Goal: Entertainment & Leisure: Consume media (video, audio)

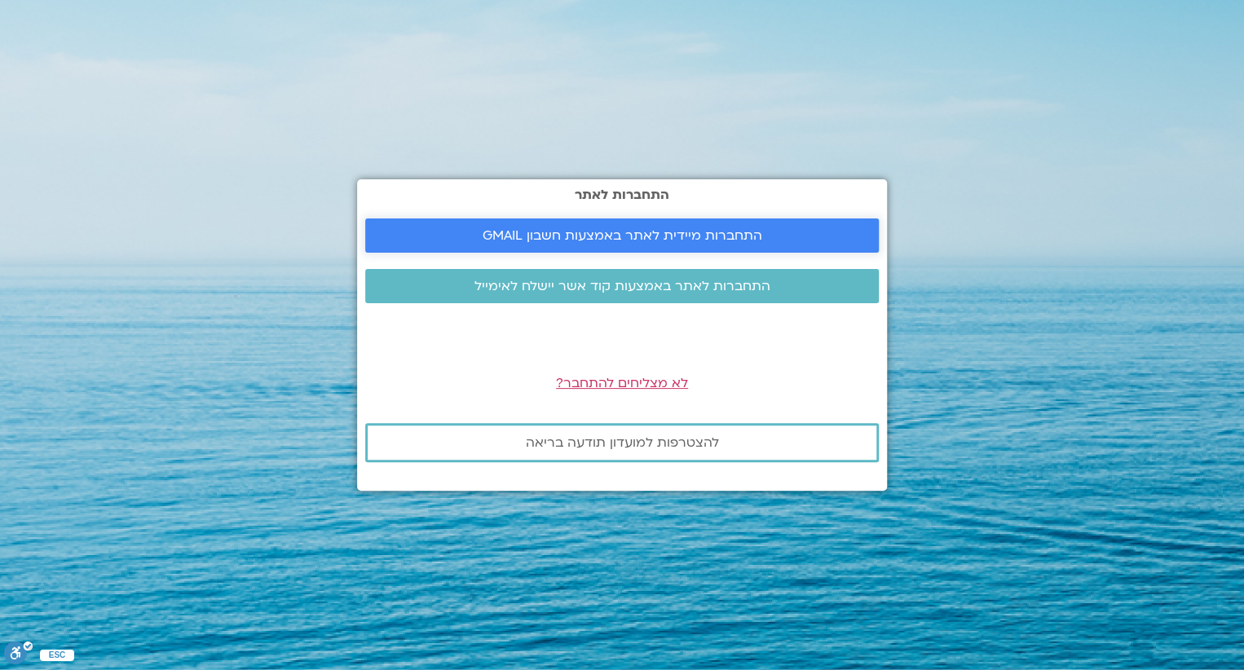
click at [640, 236] on span "התחברות מיידית לאתר באמצעות חשבון GMAIL" at bounding box center [623, 235] width 280 height 15
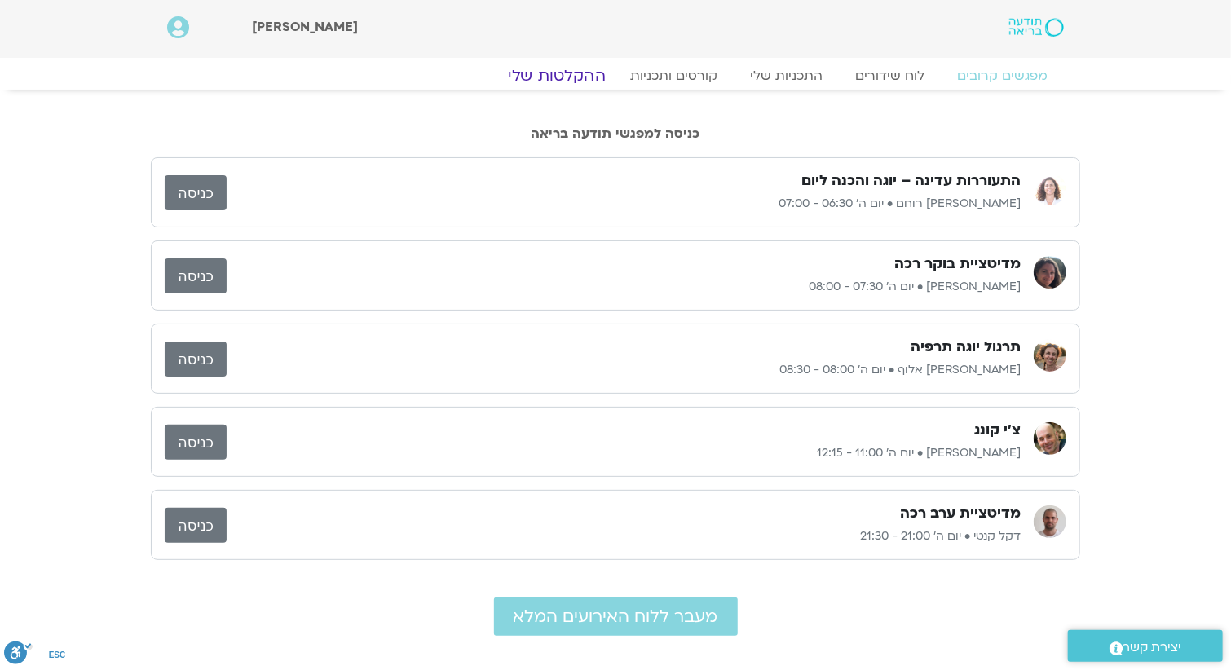
click at [556, 77] on link "ההקלטות שלי" at bounding box center [556, 76] width 137 height 20
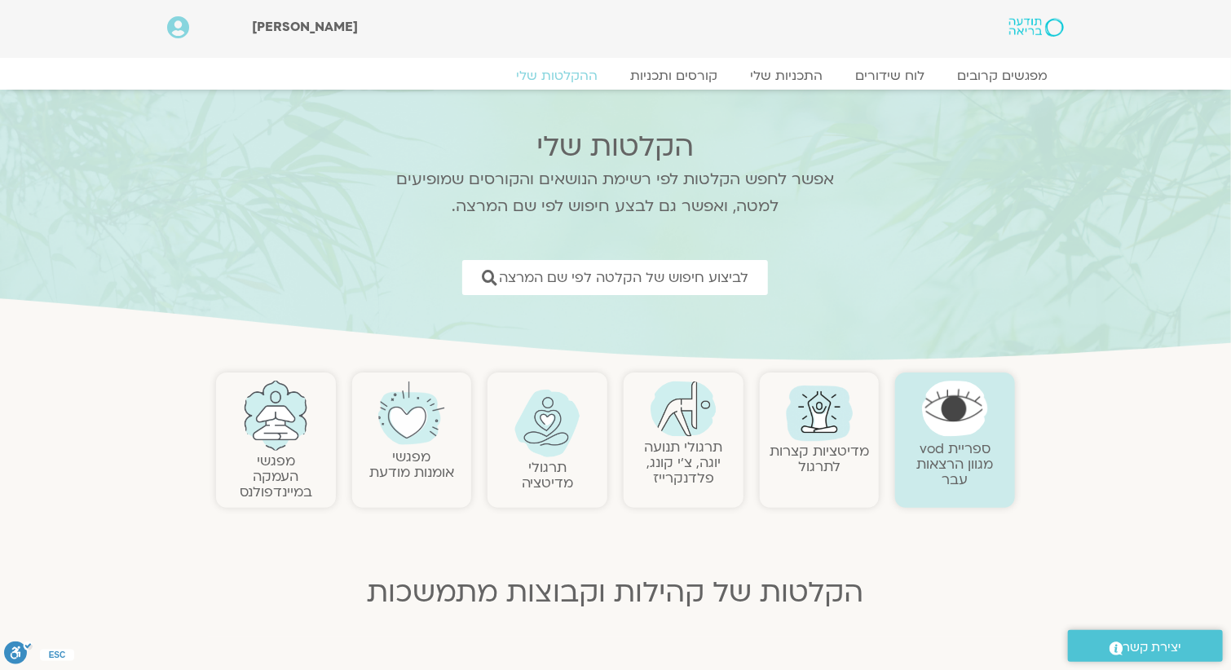
click at [690, 457] on link "תרגולי תנועה יוגה, צ׳י קונג, פלדנקרייז" at bounding box center [683, 463] width 78 height 50
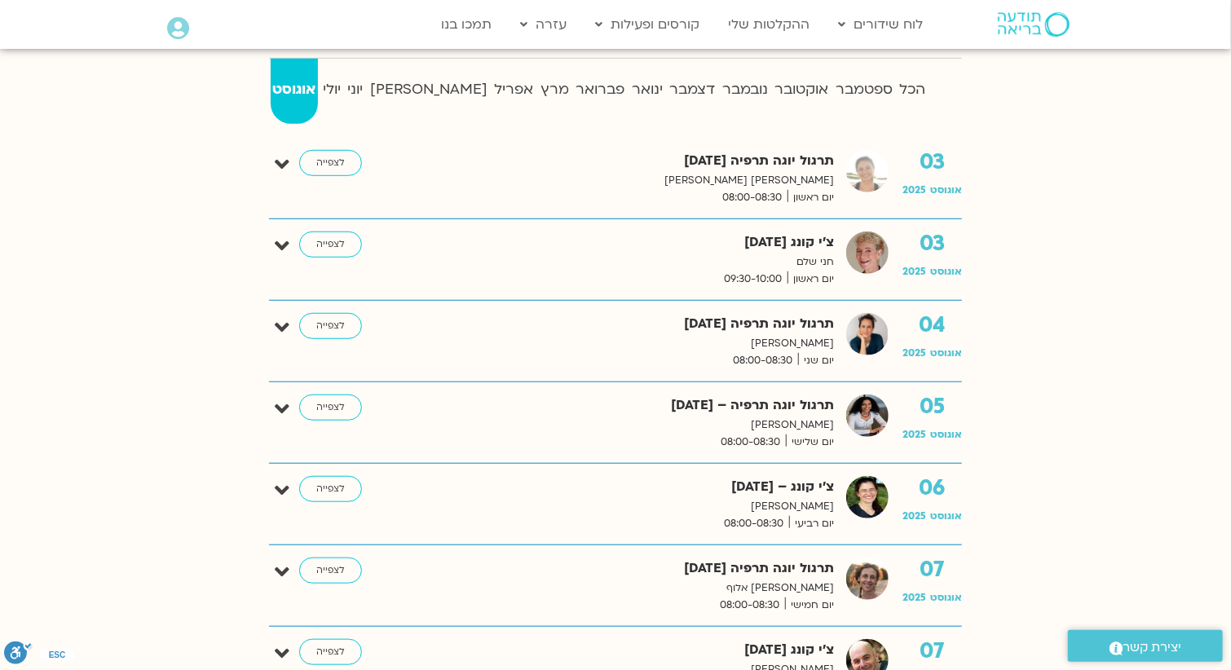
scroll to position [163, 0]
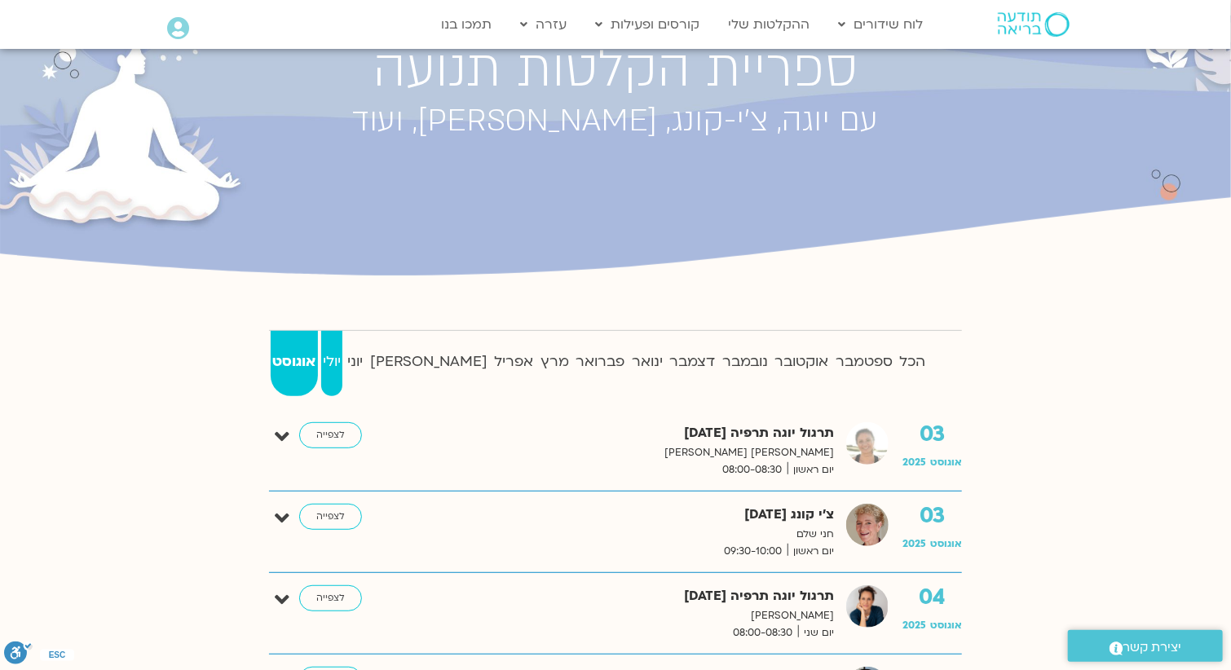
click at [343, 369] on strong "יולי" at bounding box center [332, 362] width 22 height 24
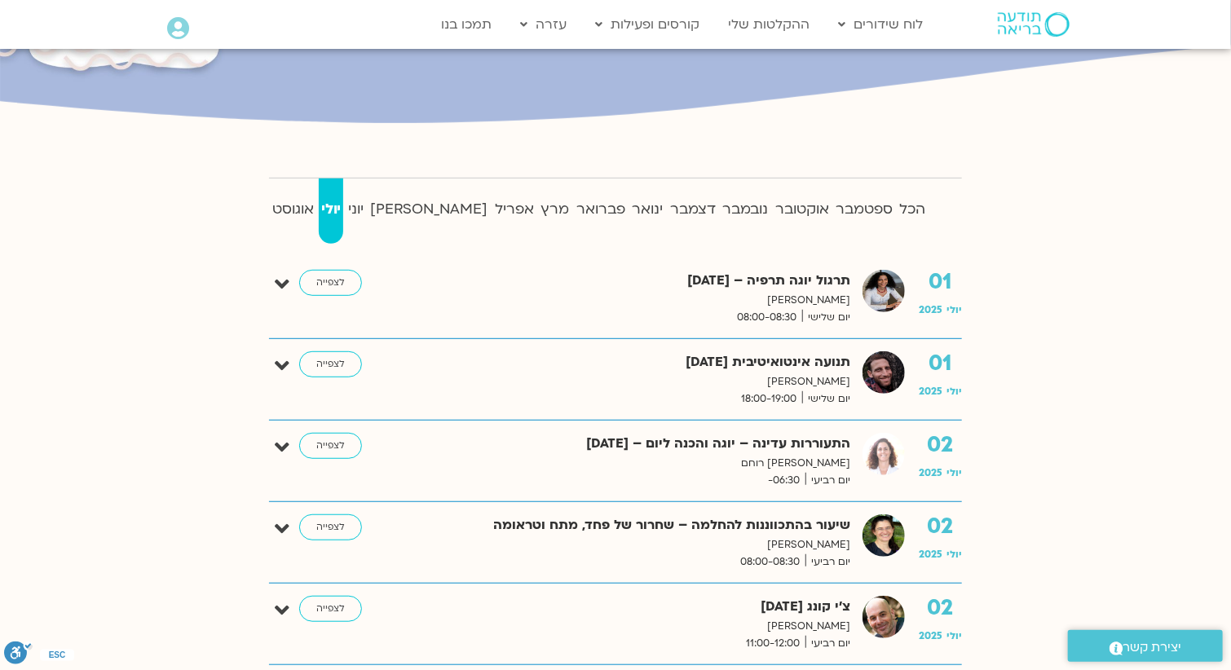
scroll to position [326, 0]
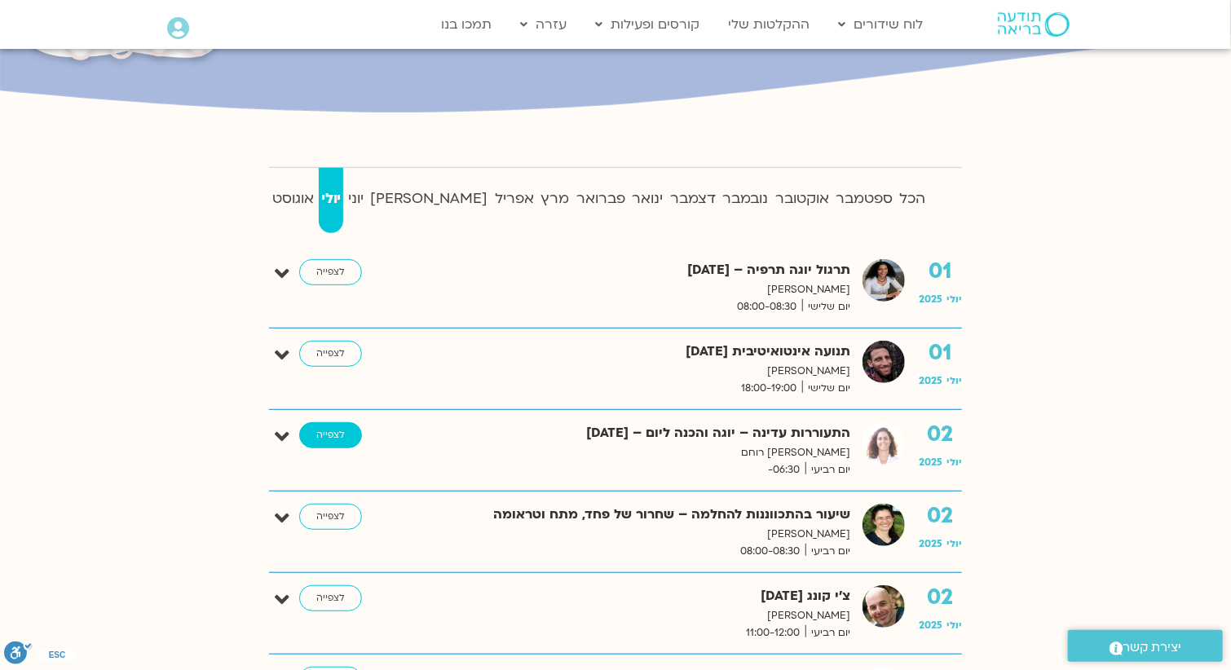
click at [324, 441] on link "לצפייה" at bounding box center [330, 435] width 63 height 26
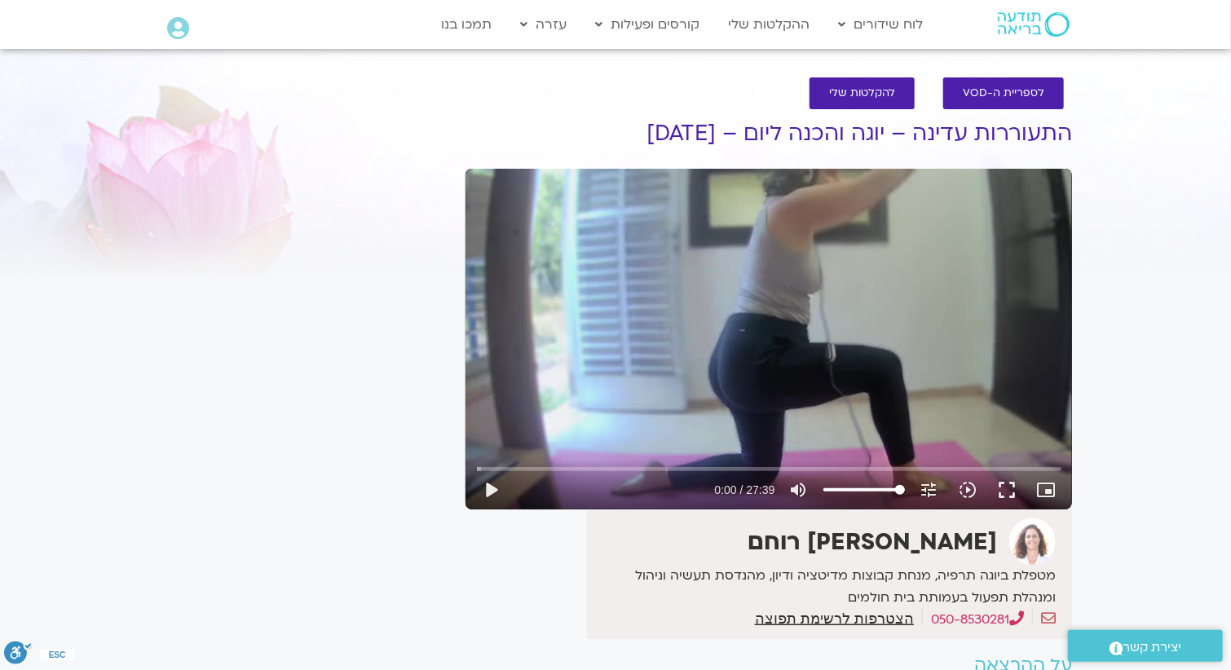
drag, startPoint x: 1008, startPoint y: 495, endPoint x: 1030, endPoint y: 580, distance: 88.4
click at [1008, 495] on button "fullscreen" at bounding box center [1007, 489] width 39 height 39
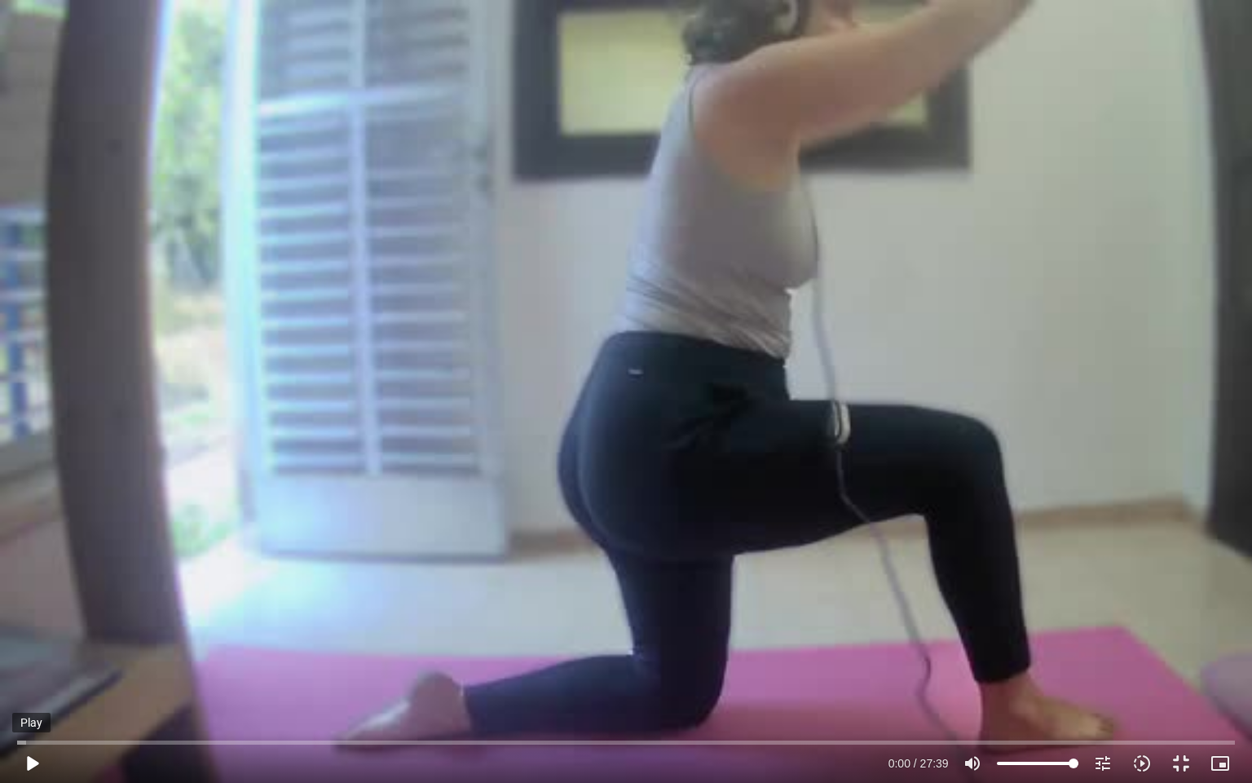
click at [35, 669] on button "play_arrow" at bounding box center [31, 762] width 39 height 39
type input "4.705319"
type input "57.4573863636364"
type input "4.83659"
type input "57.4573863636364"
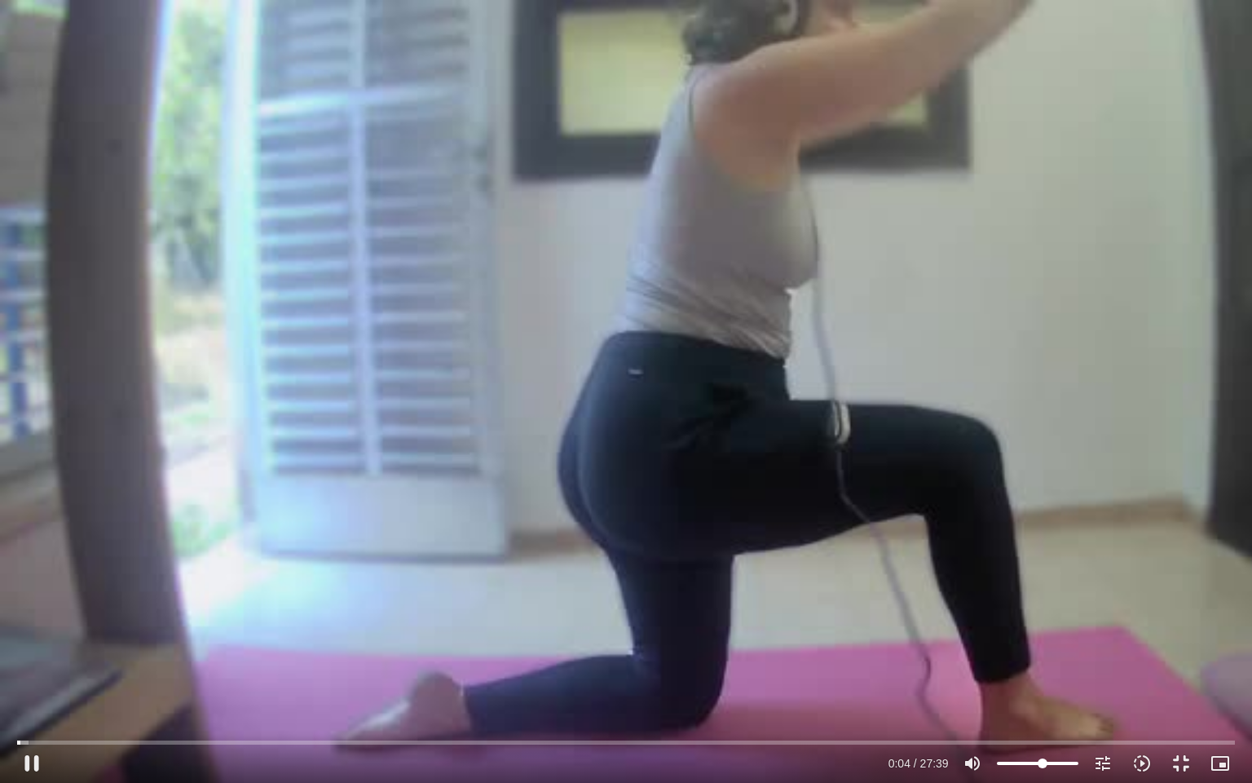
click at [1043, 669] on input "Volume" at bounding box center [1038, 763] width 82 height 10
type input "16.657421"
type input "37.4573863636364"
type input "16.793387"
type input "37.4573863636364"
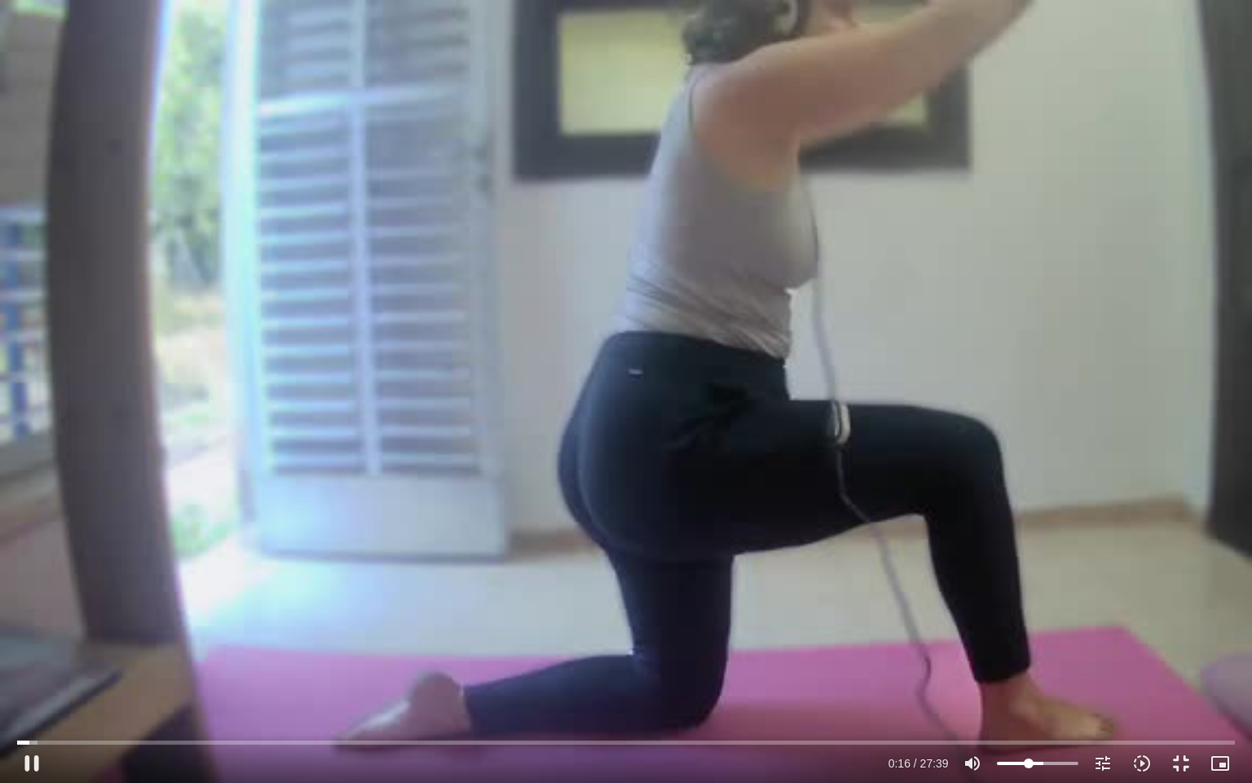
click at [1028, 669] on input "Volume" at bounding box center [1038, 763] width 82 height 10
type input "18.350555"
type input "22.0028409090909"
type input "18.477244"
type input "22.0028409090909"
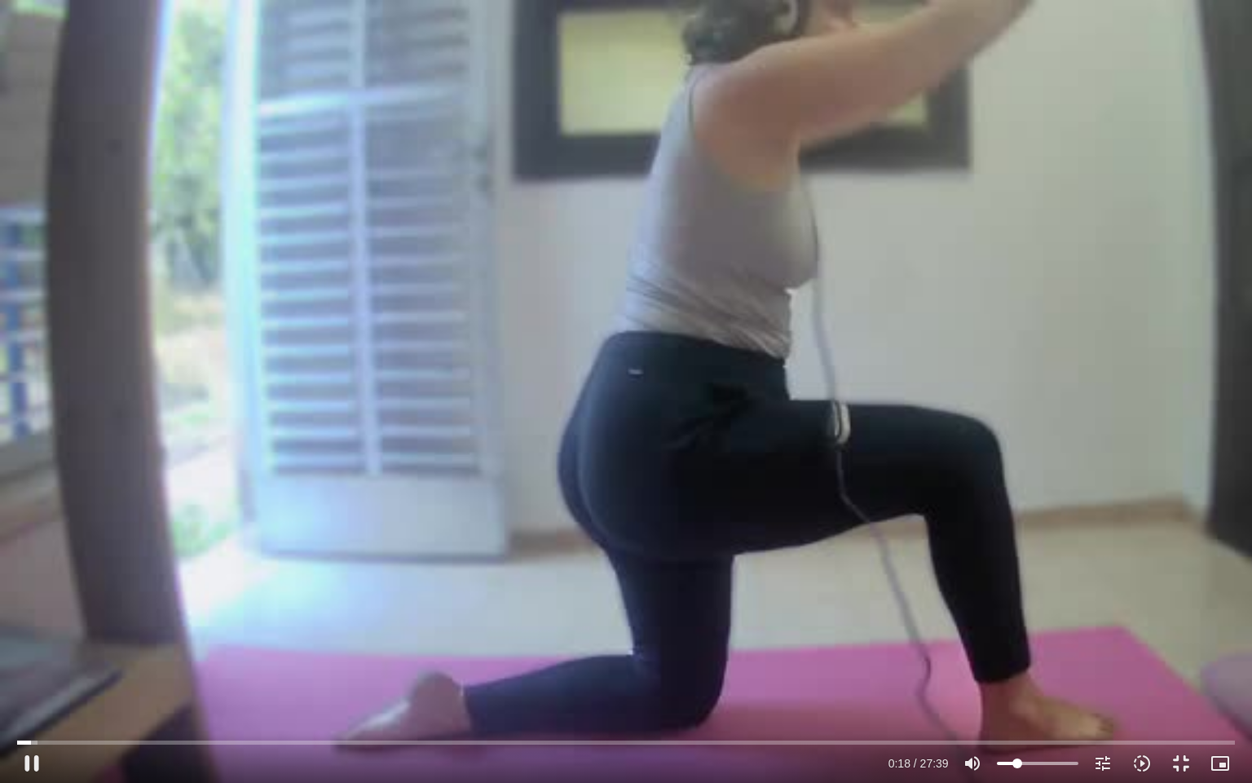
click at [1017, 669] on input "Volume" at bounding box center [1038, 763] width 82 height 10
click at [668, 390] on div "Skip Ad 22:38 pause 0:20 / 27:39 volume_up Mute tune Resolution Auto 360p slow_…" at bounding box center [626, 391] width 1252 height 783
click at [33, 669] on button "play_arrow" at bounding box center [31, 762] width 39 height 39
click at [620, 624] on div "Skip Ad 22:38 pause 8:02 / 27:39 volume_up Mute tune Resolution Auto 360p slow_…" at bounding box center [626, 391] width 1252 height 783
click at [24, 669] on button "play_arrow" at bounding box center [31, 762] width 39 height 39
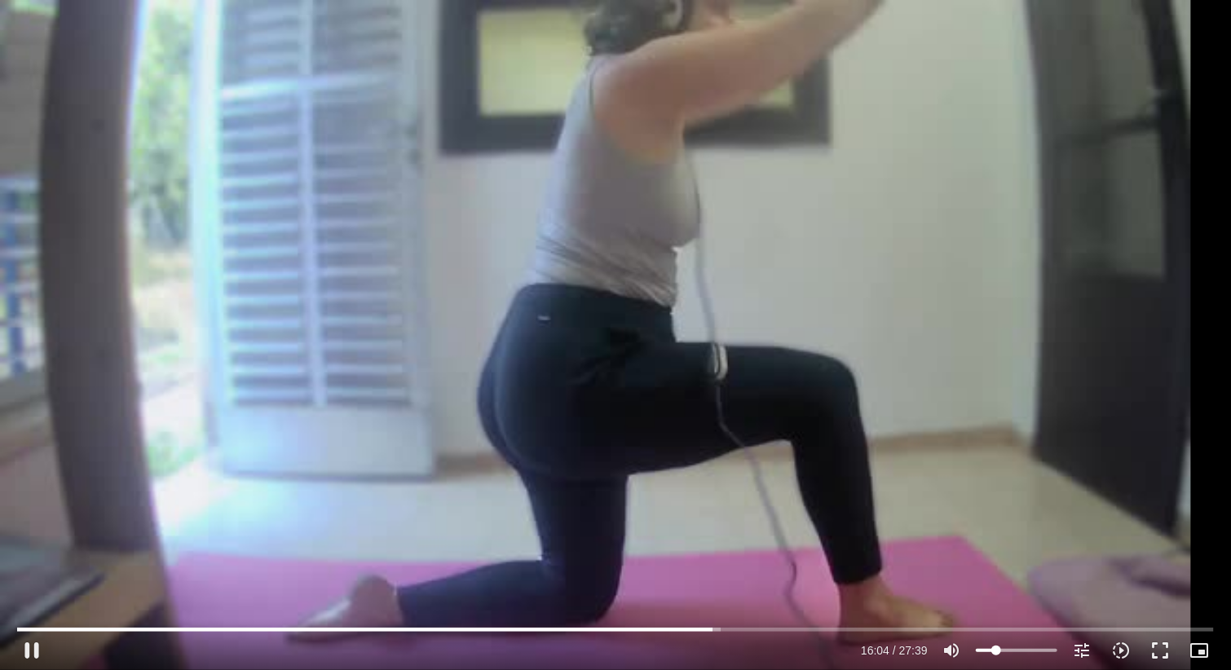
type input "964.596352"
